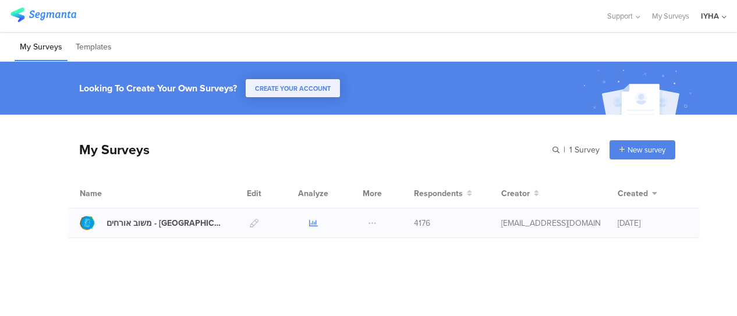
click at [313, 221] on icon at bounding box center [313, 223] width 9 height 9
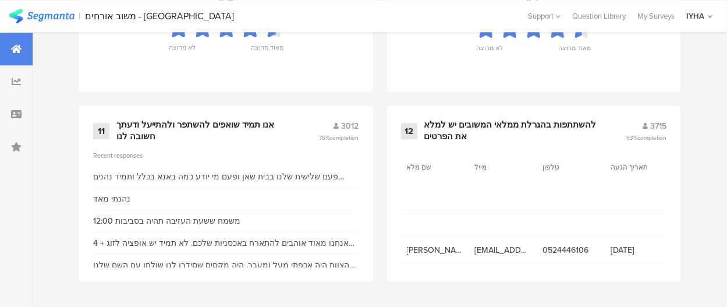
scroll to position [1425, 0]
click at [213, 123] on div "אנו תמיד שואפים להשתפר ולהתייעל ודעתך חשובה לנו" at bounding box center [203, 130] width 175 height 23
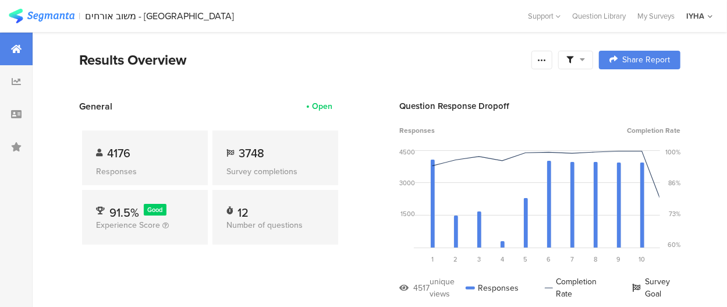
scroll to position [1425, 0]
